Goal: Information Seeking & Learning: Learn about a topic

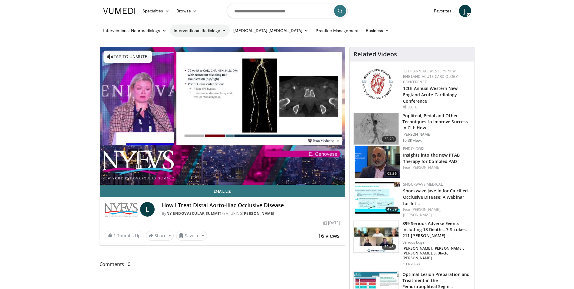
click at [185, 29] on link "Interventional Radiology" at bounding box center [200, 31] width 60 height 12
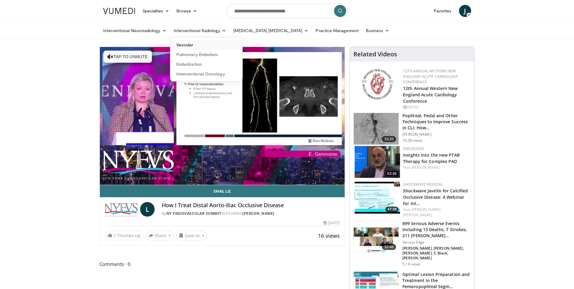
drag, startPoint x: 189, startPoint y: 43, endPoint x: 186, endPoint y: 49, distance: 6.6
click at [189, 43] on link "Vascular" at bounding box center [206, 45] width 72 height 10
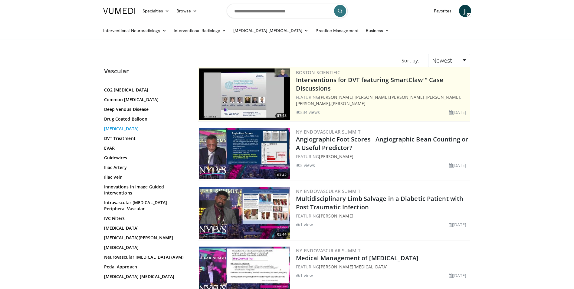
scroll to position [121, 0]
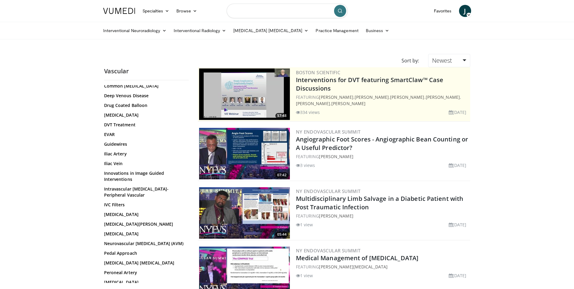
click at [282, 11] on input "Search topics, interventions" at bounding box center [287, 11] width 121 height 15
type input "*****"
click at [342, 11] on icon "submit" at bounding box center [340, 10] width 5 height 5
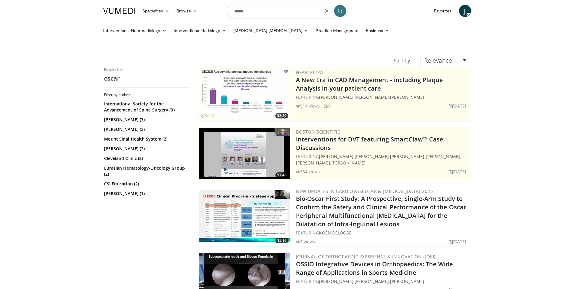
drag, startPoint x: 255, startPoint y: 9, endPoint x: 208, endPoint y: 0, distance: 47.8
click at [207, 7] on nav "Specialties Adult & Family Medicine Allergy, Asthma, Immunology Anesthesiology …" at bounding box center [287, 11] width 375 height 22
type input "******"
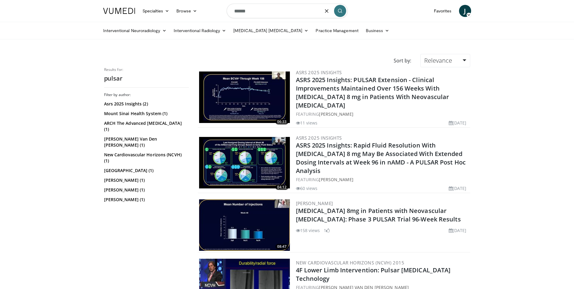
drag, startPoint x: 249, startPoint y: 12, endPoint x: 221, endPoint y: 6, distance: 28.8
click at [221, 6] on nav "Specialties Adult & Family Medicine Allergy, Asthma, Immunology Anesthesiology …" at bounding box center [287, 11] width 375 height 22
type input "*******"
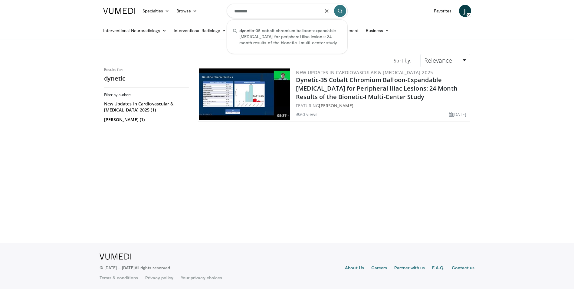
drag, startPoint x: 272, startPoint y: 8, endPoint x: 225, endPoint y: 9, distance: 47.5
click at [225, 9] on nav "Specialties Adult & Family Medicine Allergy, Asthma, Immunology Anesthesiology …" at bounding box center [287, 11] width 375 height 22
click at [274, 83] on img at bounding box center [244, 93] width 91 height 51
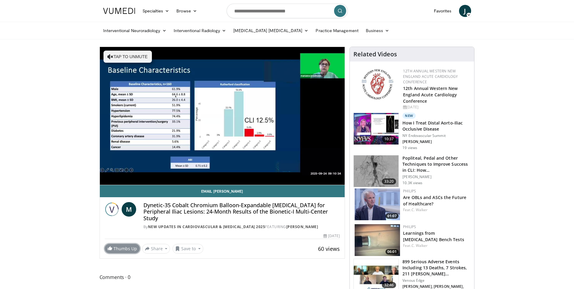
click at [133, 249] on link "Thumbs Up" at bounding box center [122, 248] width 35 height 9
click at [201, 31] on link "Interventional Radiology" at bounding box center [200, 31] width 60 height 12
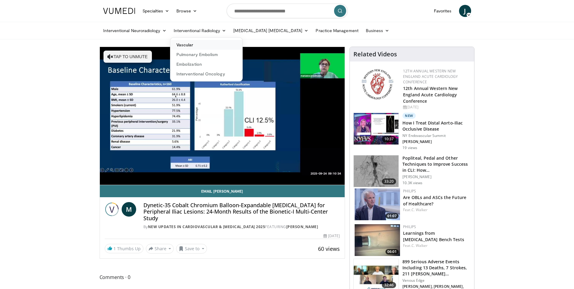
click at [196, 46] on link "Vascular" at bounding box center [206, 45] width 72 height 10
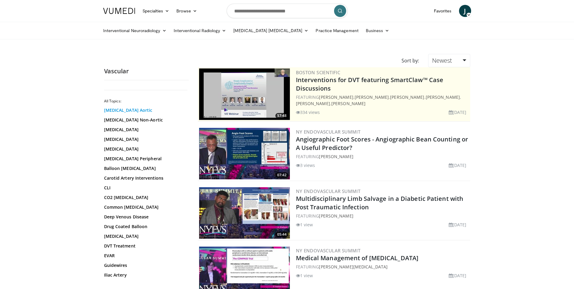
click at [130, 111] on link "[MEDICAL_DATA] Aortic" at bounding box center [145, 110] width 82 height 6
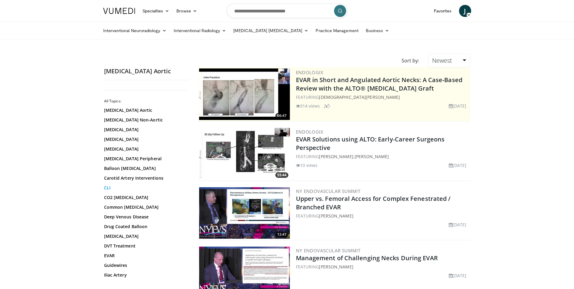
click at [110, 186] on link "CLI" at bounding box center [145, 188] width 82 height 6
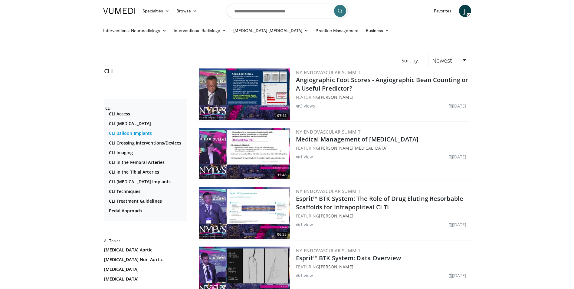
click at [122, 133] on link "CLI Balloon Implants" at bounding box center [147, 133] width 77 height 6
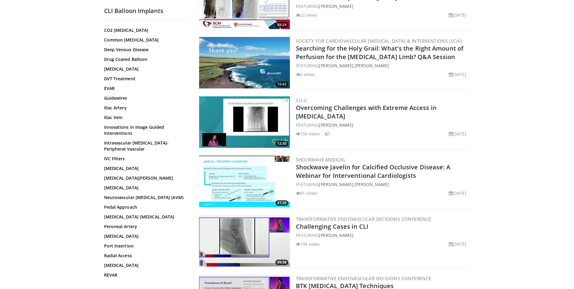
scroll to position [121, 0]
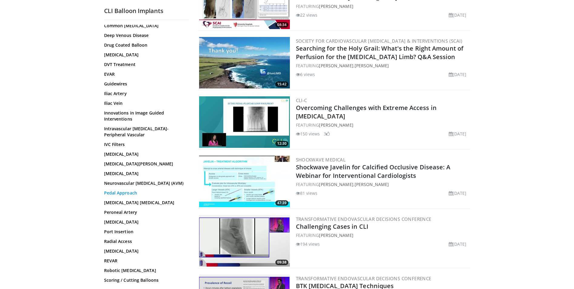
click at [132, 196] on link "Pedal Approach" at bounding box center [145, 193] width 82 height 6
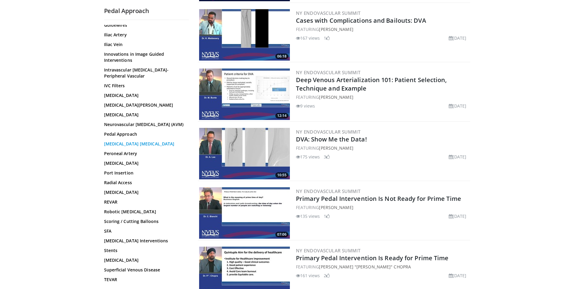
scroll to position [182, 0]
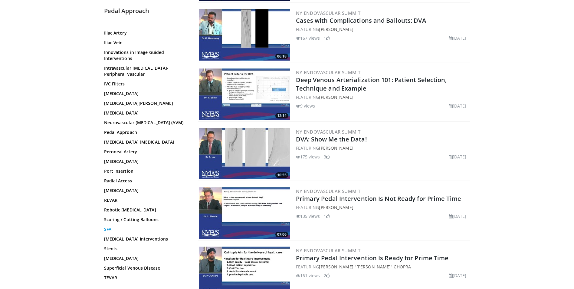
click at [109, 232] on link "SFA" at bounding box center [145, 229] width 82 height 6
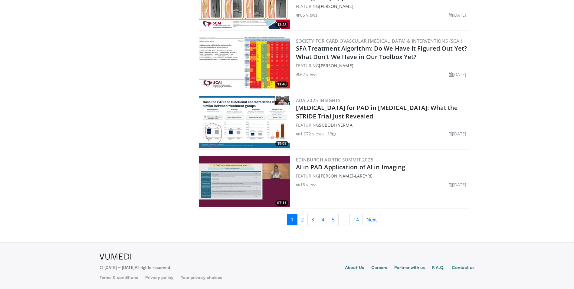
scroll to position [1338, 0]
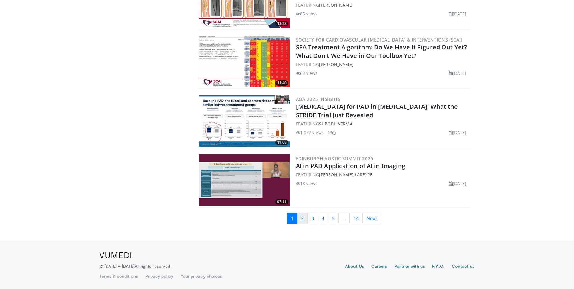
click at [301, 221] on link "2" at bounding box center [302, 217] width 11 height 11
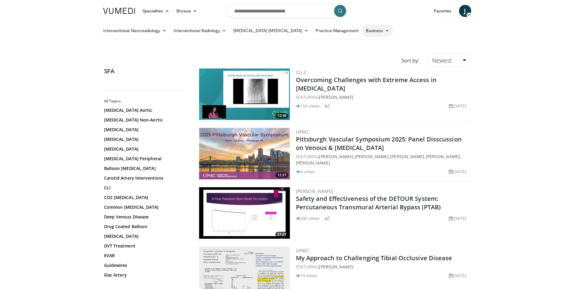
click at [372, 32] on link "Business" at bounding box center [377, 31] width 31 height 12
click at [337, 28] on link "Practice Management" at bounding box center [337, 31] width 50 height 12
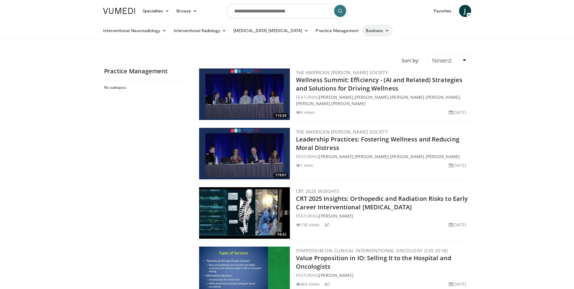
click at [362, 33] on link "Business" at bounding box center [377, 31] width 31 height 12
click at [363, 53] on link "Healthcare Policy" at bounding box center [399, 55] width 72 height 10
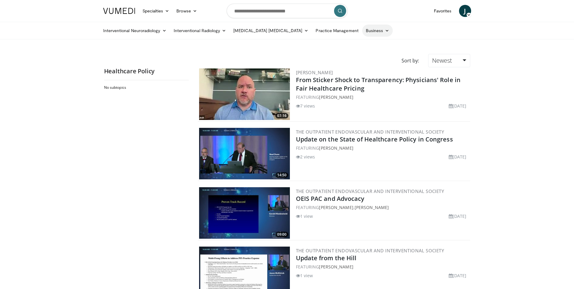
click at [362, 35] on link "Business" at bounding box center [377, 31] width 31 height 12
click at [363, 67] on link "Practice Growth" at bounding box center [399, 64] width 72 height 10
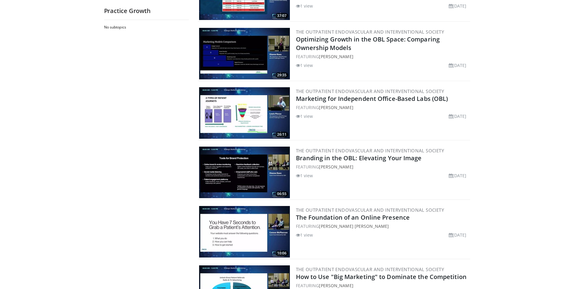
scroll to position [182, 0]
